Goal: Task Accomplishment & Management: Use online tool/utility

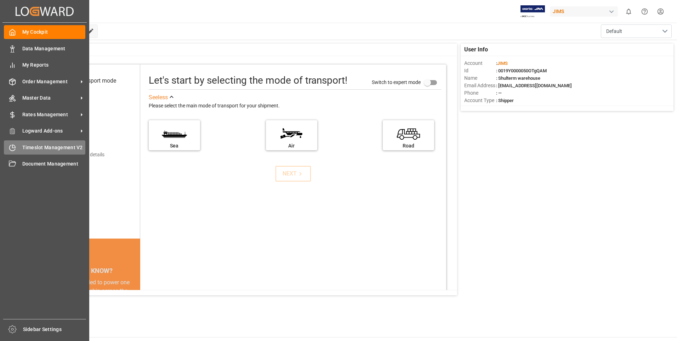
click at [14, 144] on icon at bounding box center [12, 147] width 7 height 7
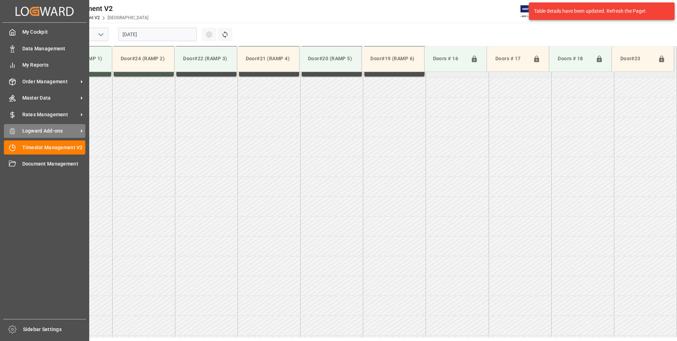
scroll to position [472, 0]
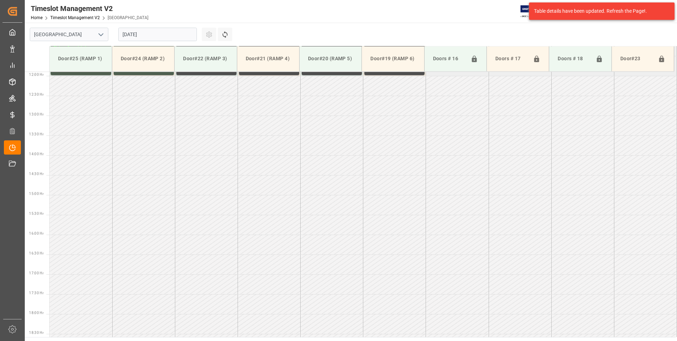
click at [152, 36] on input "[DATE]" at bounding box center [157, 34] width 79 height 13
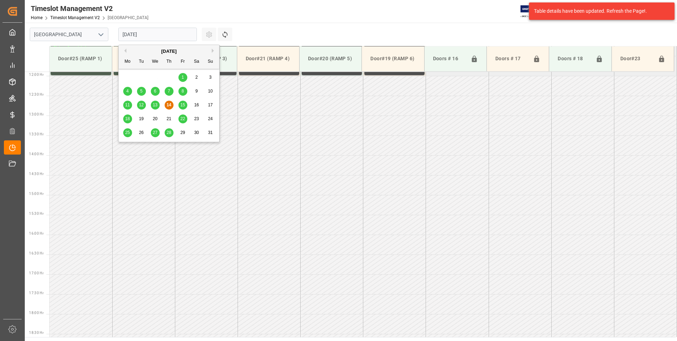
click at [186, 108] on div "15" at bounding box center [182, 105] width 9 height 8
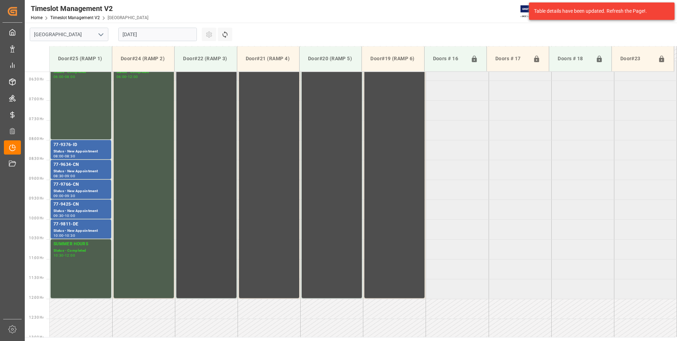
scroll to position [118, 0]
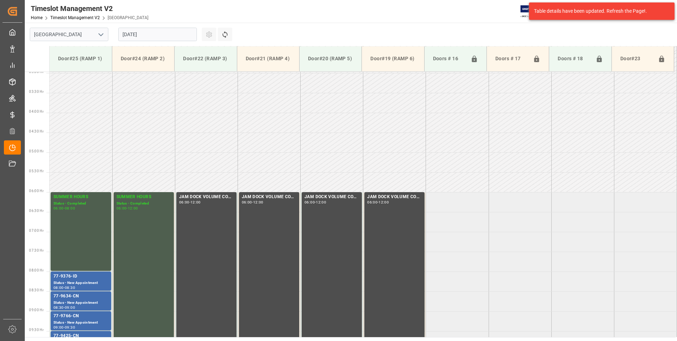
click at [165, 33] on input "[DATE]" at bounding box center [157, 34] width 79 height 13
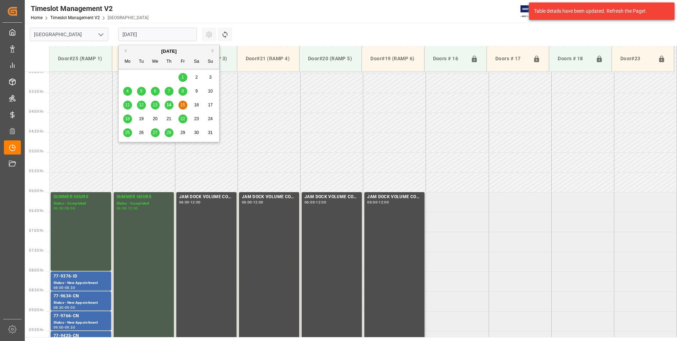
click at [130, 118] on span "18" at bounding box center [127, 118] width 5 height 5
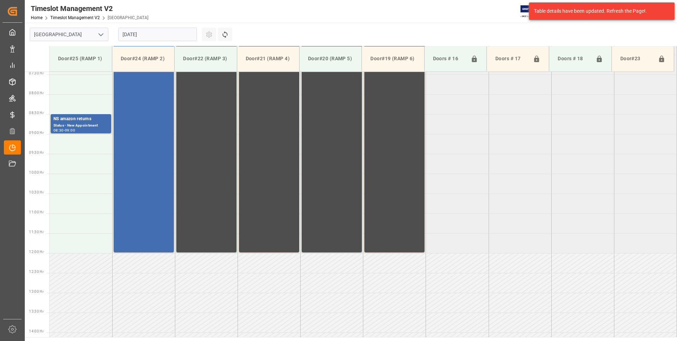
scroll to position [153, 0]
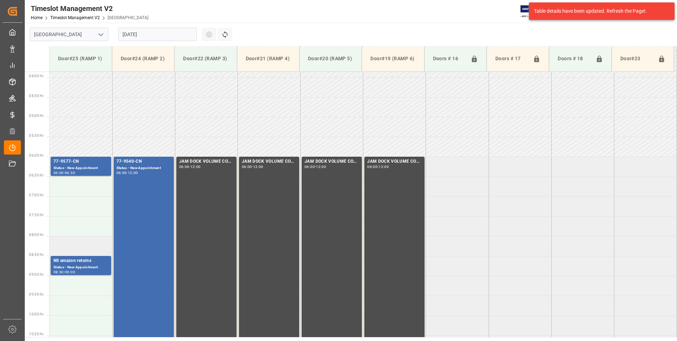
click at [69, 249] on td at bounding box center [81, 246] width 63 height 20
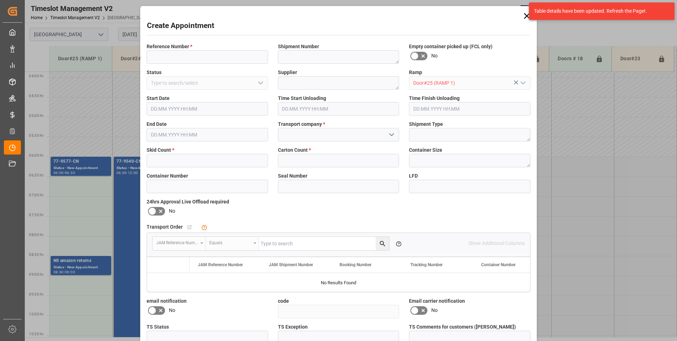
type input "[DATE] 08:00"
type input "[DATE] 08:30"
click at [193, 58] on input at bounding box center [207, 56] width 121 height 13
type input "77-9570-CN"
click at [186, 155] on input "text" at bounding box center [207, 160] width 121 height 13
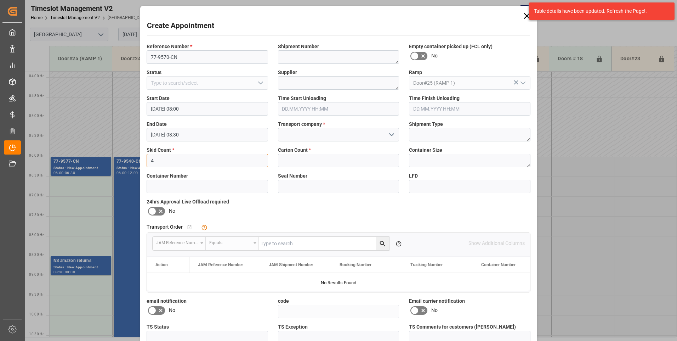
type input "4"
click at [182, 185] on input at bounding box center [207, 185] width 121 height 13
click at [337, 131] on input at bounding box center [338, 134] width 121 height 13
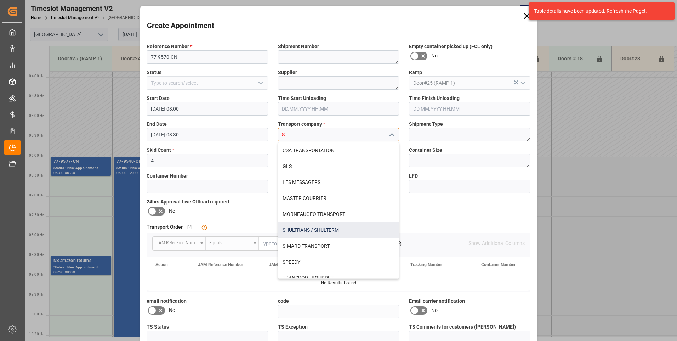
click at [294, 230] on div "SHULTRANS / SHULTERM" at bounding box center [338, 230] width 121 height 16
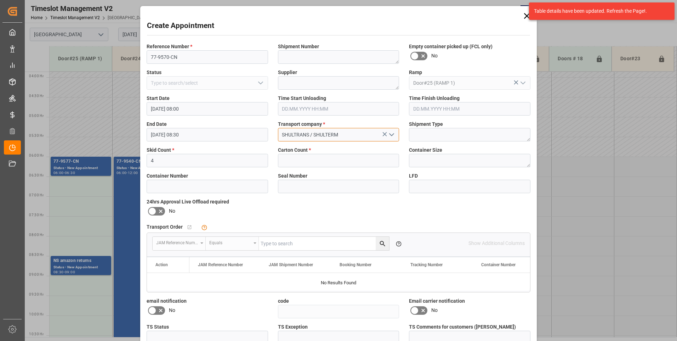
type input "SHULTRANS / SHULTERM"
click at [299, 156] on input "text" at bounding box center [338, 160] width 121 height 13
type input "172"
click at [150, 212] on icon at bounding box center [152, 210] width 4 height 3
click at [0, 0] on input "checkbox" at bounding box center [0, 0] width 0 height 0
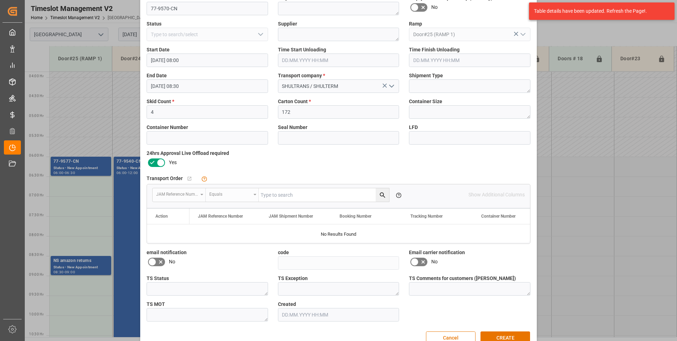
scroll to position [65, 0]
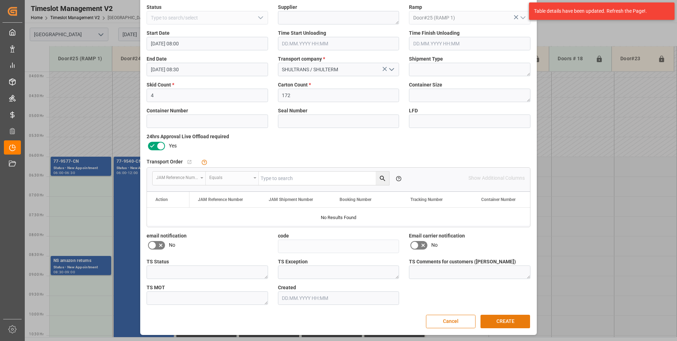
click at [510, 321] on button "CREATE" at bounding box center [505, 320] width 50 height 13
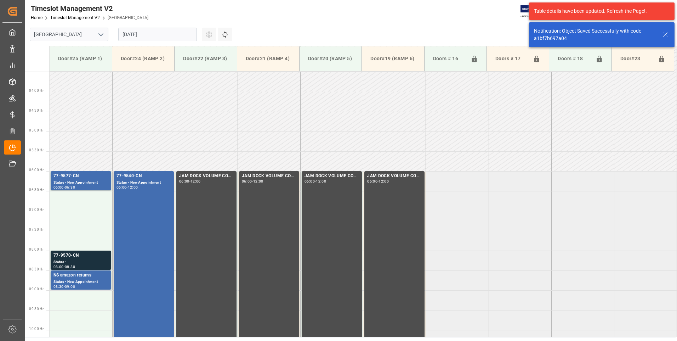
scroll to position [273, 0]
